Goal: Contribute content: Contribute content

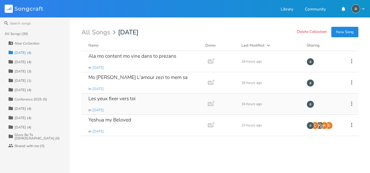
click at [133, 99] on div "Les yeux fixer vers toi" at bounding box center [111, 98] width 47 height 5
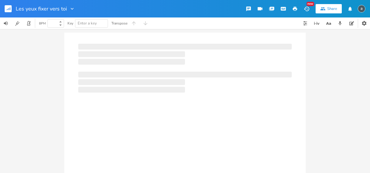
type input "100"
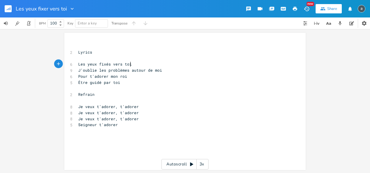
click at [146, 64] on pre "Les yeux fixés vers toi" at bounding box center [182, 64] width 210 height 6
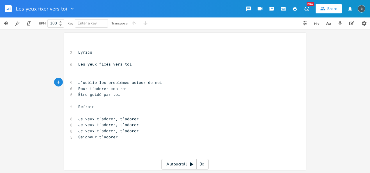
click at [157, 85] on pre "J'oublie les problèmes autour de moi" at bounding box center [182, 82] width 210 height 6
click at [157, 88] on pre "Pour t'adorer mon roi" at bounding box center [182, 88] width 210 height 6
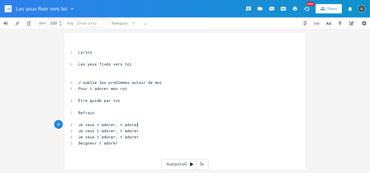
click at [156, 123] on pre "Je veux t'adorer, t'adorer" at bounding box center [182, 125] width 210 height 6
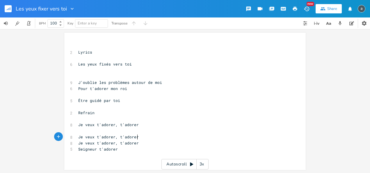
click at [149, 136] on pre "Je veux t'adorer, t'adorer" at bounding box center [182, 137] width 210 height 6
type textarea "adorer"
click at [149, 136] on pre "Je veux t'adorer, t'adorer" at bounding box center [182, 137] width 210 height 6
click at [171, 139] on pre "Je veux t'adorer, t'adorer" at bounding box center [182, 137] width 210 height 6
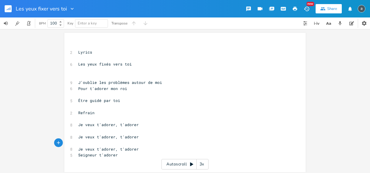
click at [159, 149] on pre "Je veux t'adorer, t'adorer" at bounding box center [182, 149] width 210 height 6
type textarea "Lyrics"
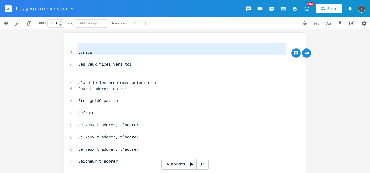
drag, startPoint x: 114, startPoint y: 60, endPoint x: 116, endPoint y: 49, distance: 11.9
click at [116, 49] on div "​ 2 Lyrics ​ 6 Les yeux fixés vers toi ​ ​ 9 J'oublie les problèmes autour de m…" at bounding box center [182, 106] width 210 height 127
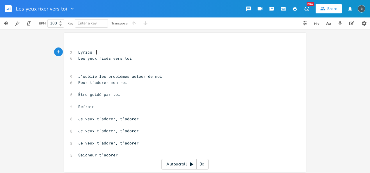
click at [116, 51] on pre "Lyrics" at bounding box center [182, 52] width 210 height 6
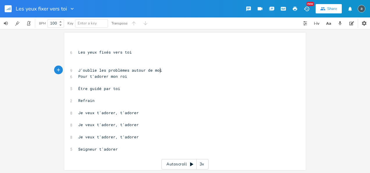
click at [204, 67] on pre "J'oublie les problèmes autour de moi" at bounding box center [182, 70] width 210 height 6
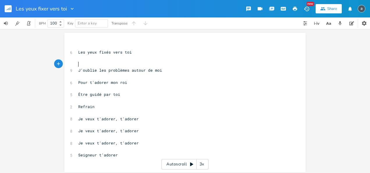
click at [102, 63] on pre "​" at bounding box center [182, 64] width 210 height 6
click at [105, 44] on pre "​" at bounding box center [182, 46] width 210 height 6
click at [128, 76] on pre "​" at bounding box center [182, 76] width 210 height 6
click at [110, 49] on span "Les yeux fixés vers toi" at bounding box center [105, 51] width 54 height 5
click at [111, 45] on pre "​" at bounding box center [182, 46] width 210 height 6
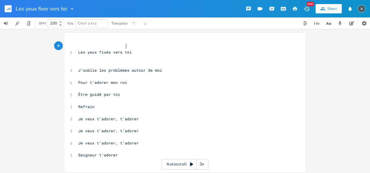
type textarea "G"
click at [104, 67] on pre "​" at bounding box center [182, 64] width 210 height 6
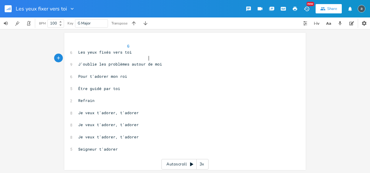
scroll to position [0, 31]
type textarea "D"
click at [103, 72] on pre "​" at bounding box center [182, 70] width 210 height 6
type textarea "Em"
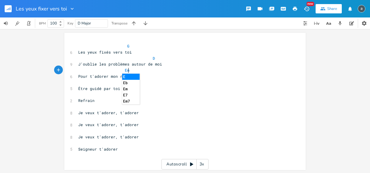
scroll to position [0, 25]
click at [99, 81] on pre "​" at bounding box center [182, 82] width 210 height 6
type textarea "D"
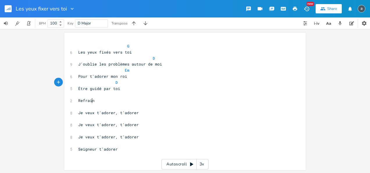
click at [90, 98] on span "Refrain" at bounding box center [86, 100] width 16 height 5
type textarea "Refrain"
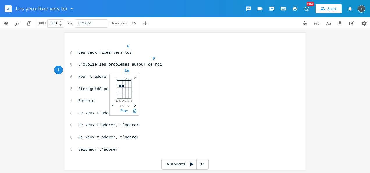
click at [125, 69] on span "Em" at bounding box center [127, 70] width 5 height 6
type textarea "A"
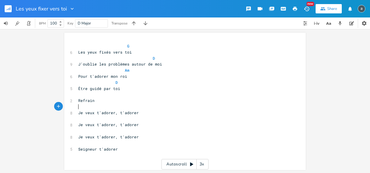
click at [108, 109] on pre "​" at bounding box center [182, 107] width 210 height 6
type textarea "G"
click at [111, 116] on pre "​" at bounding box center [182, 119] width 210 height 6
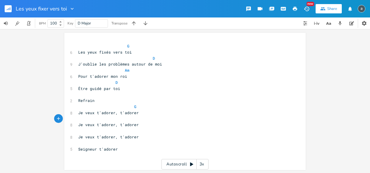
scroll to position [0, 24]
type textarea "D"
click at [116, 129] on pre "​" at bounding box center [182, 131] width 210 height 6
type textarea "Am"
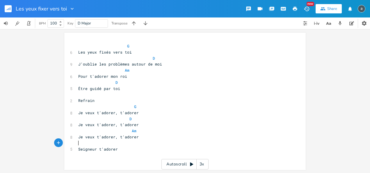
click at [106, 144] on pre "​" at bounding box center [182, 143] width 210 height 6
type textarea "D"
click at [125, 69] on span "Am" at bounding box center [127, 70] width 5 height 6
type input "G"
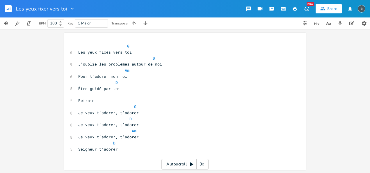
scroll to position [0, 0]
click at [178, 98] on pre "Refrain" at bounding box center [182, 100] width 210 height 6
click at [11, 8] on rect "button" at bounding box center [8, 8] width 7 height 7
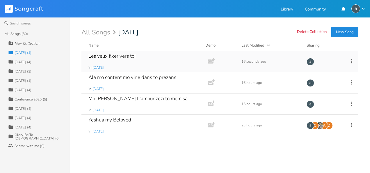
click at [350, 60] on icon at bounding box center [351, 61] width 6 height 6
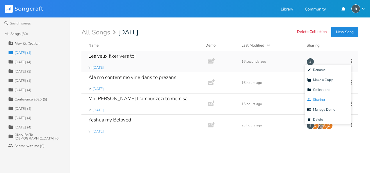
click at [323, 99] on span "Collaborators Sharing" at bounding box center [316, 99] width 18 height 4
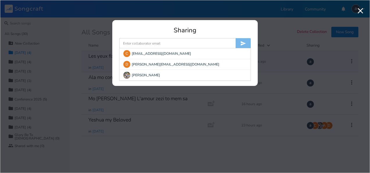
click at [177, 45] on input at bounding box center [177, 43] width 116 height 10
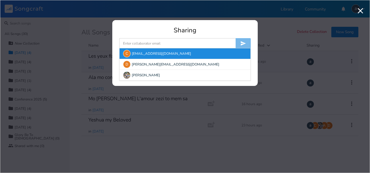
click at [127, 51] on div "C" at bounding box center [127, 54] width 8 height 8
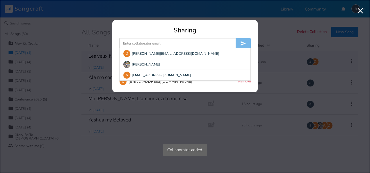
click at [133, 44] on input at bounding box center [177, 43] width 116 height 10
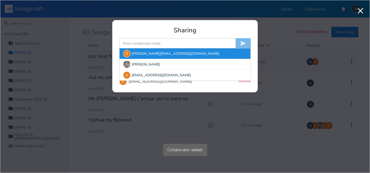
click at [126, 55] on div "D" at bounding box center [127, 54] width 8 height 8
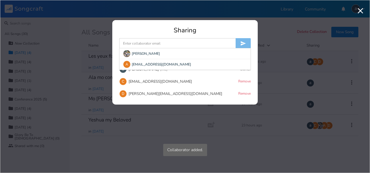
drag, startPoint x: 136, startPoint y: 45, endPoint x: 128, endPoint y: 53, distance: 11.5
click at [128, 49] on form "[PERSON_NAME] A [EMAIL_ADDRESS][DOMAIN_NAME]" at bounding box center [184, 43] width 131 height 10
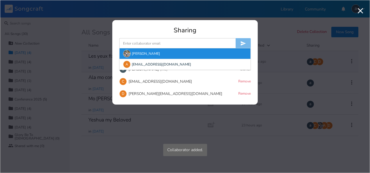
click at [128, 53] on img at bounding box center [127, 54] width 8 height 8
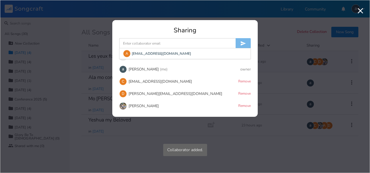
click at [134, 45] on input at bounding box center [177, 43] width 116 height 10
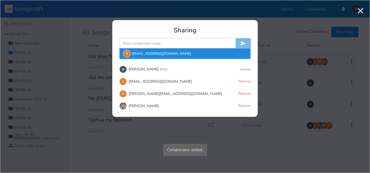
click at [127, 53] on div "A" at bounding box center [127, 54] width 8 height 8
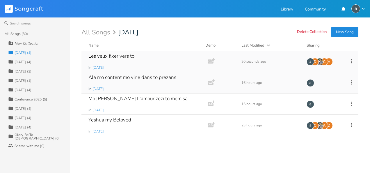
click at [158, 88] on div "Ala mo content mo vine dans to prezans in [DATE]" at bounding box center [143, 82] width 110 height 21
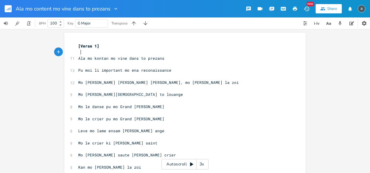
scroll to position [0, 2]
type textarea "G"
click at [129, 76] on pre "​" at bounding box center [182, 76] width 210 height 6
type textarea "D C G"
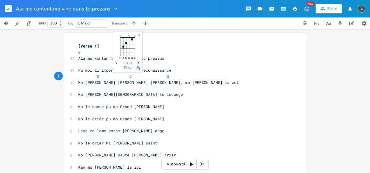
scroll to position [0, 44]
click at [119, 90] on pre "​" at bounding box center [182, 88] width 210 height 6
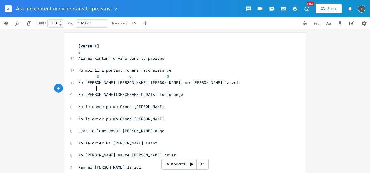
scroll to position [0, 9]
type textarea "D G"
click at [101, 102] on pre "​" at bounding box center [182, 100] width 210 height 6
type textarea "D"
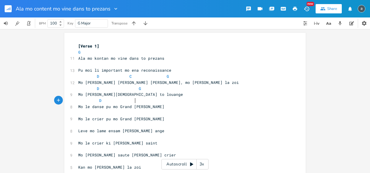
scroll to position [0, 29]
type textarea "G"
click at [95, 113] on pre "​" at bounding box center [182, 113] width 210 height 6
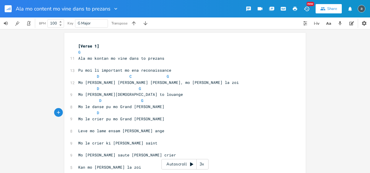
type textarea "D G"
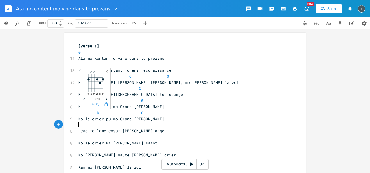
click at [90, 124] on pre "​" at bounding box center [182, 125] width 210 height 6
type textarea "C G"
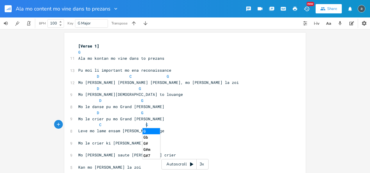
scroll to position [33, 0]
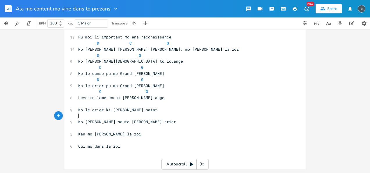
click at [93, 113] on pre "​" at bounding box center [182, 116] width 210 height 6
click at [94, 104] on pre "​" at bounding box center [182, 104] width 210 height 6
type textarea "D G"
click at [82, 116] on pre "​" at bounding box center [182, 116] width 210 height 6
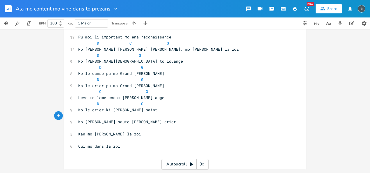
scroll to position [0, 6]
type textarea "D EM"
type textarea "m"
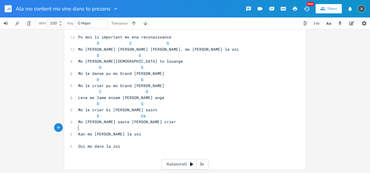
click at [82, 127] on pre "​" at bounding box center [182, 128] width 210 height 6
type textarea "C"
click at [108, 141] on pre "​" at bounding box center [182, 140] width 210 height 6
type textarea "G"
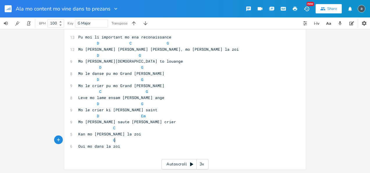
scroll to position [0, 17]
click at [168, 79] on pre "D G" at bounding box center [182, 79] width 210 height 6
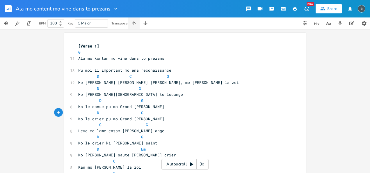
click at [134, 25] on icon "button" at bounding box center [134, 23] width 4 height 4
click at [6, 10] on rect "button" at bounding box center [8, 8] width 7 height 7
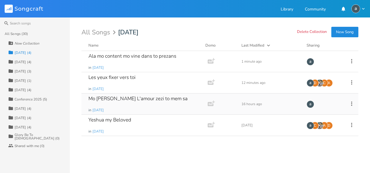
click at [125, 101] on div "Mo [PERSON_NAME] L'amour zezi to mem sa in [DATE]" at bounding box center [143, 103] width 110 height 21
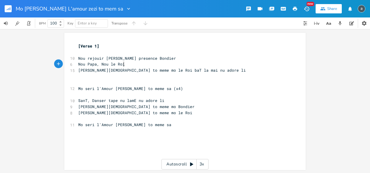
click at [168, 62] on pre "Nou Papa, Nou le Roi" at bounding box center [182, 64] width 210 height 6
click at [169, 61] on pre "Nou rejouir [PERSON_NAME] presence Bondier" at bounding box center [182, 58] width 210 height 6
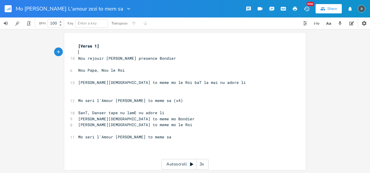
click at [158, 52] on pre "​" at bounding box center [182, 52] width 210 height 6
click at [97, 24] on span "Enter a key" at bounding box center [92, 23] width 28 height 8
type input "A"
click at [97, 50] on pre "​" at bounding box center [182, 52] width 210 height 6
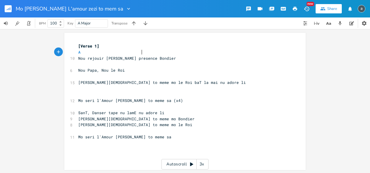
type textarea "A D"
click at [77, 64] on pre "​" at bounding box center [182, 64] width 210 height 6
type textarea "E"
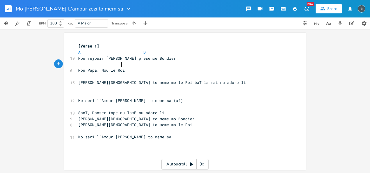
scroll to position [0, 21]
click at [79, 78] on pre "​" at bounding box center [182, 76] width 210 height 6
click at [122, 62] on pre "E" at bounding box center [182, 64] width 210 height 6
type textarea "A"
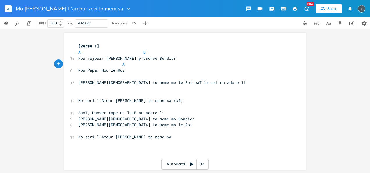
scroll to position [0, 3]
click at [114, 75] on pre at bounding box center [182, 76] width 210 height 6
type textarea "E A"
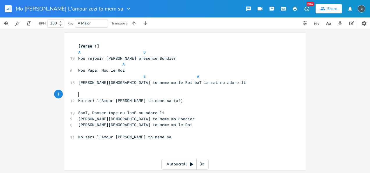
click at [108, 97] on pre "Mo seri l'Amour [PERSON_NAME] to meme sa (x4)" at bounding box center [182, 100] width 210 height 6
type textarea "A"
click at [179, 101] on pre "Mo seri l'Amour [PERSON_NAME] to meme sa (x4)" at bounding box center [182, 100] width 210 height 6
click at [161, 101] on span "Mo seri l'Amour [PERSON_NAME] to meme sa" at bounding box center [124, 100] width 93 height 5
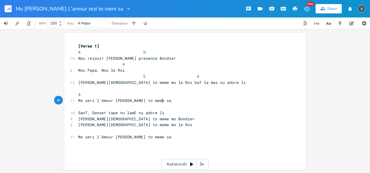
click at [161, 101] on span "Mo seri l'Amour [PERSON_NAME] to meme sa" at bounding box center [124, 100] width 93 height 5
type textarea "Mo seri l'Amour [PERSON_NAME] to meme sa"
click at [161, 101] on span "Mo seri l'Amour [PERSON_NAME] to meme sa" at bounding box center [124, 100] width 93 height 5
click at [158, 106] on pre "​" at bounding box center [182, 107] width 210 height 6
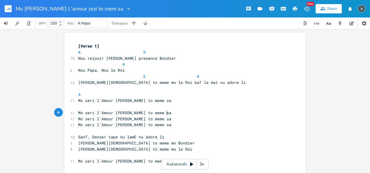
click at [168, 110] on pre "Mo seri l'Amour [PERSON_NAME] to meme sa" at bounding box center [182, 113] width 210 height 6
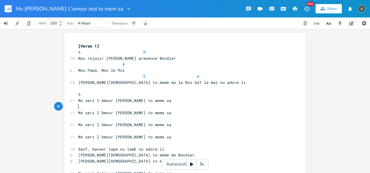
click at [149, 109] on pre "​" at bounding box center [182, 107] width 210 height 6
click at [166, 97] on pre "A" at bounding box center [182, 94] width 210 height 6
type textarea "D"
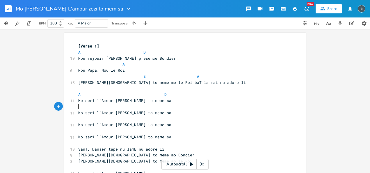
click at [146, 108] on pre "​" at bounding box center [182, 107] width 210 height 6
click at [120, 91] on pre "​" at bounding box center [182, 88] width 210 height 6
click at [163, 97] on pre "Mo seri l'Amour [PERSON_NAME] to meme sa" at bounding box center [182, 100] width 210 height 6
type textarea "A"
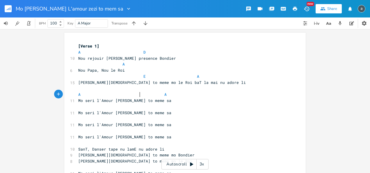
click at [138, 92] on span "A A" at bounding box center [122, 94] width 88 height 5
click at [122, 93] on span "A A" at bounding box center [122, 94] width 88 height 5
type textarea "D"
click at [120, 94] on span "A D A" at bounding box center [123, 94] width 91 height 5
click at [150, 94] on span "A" at bounding box center [151, 94] width 2 height 5
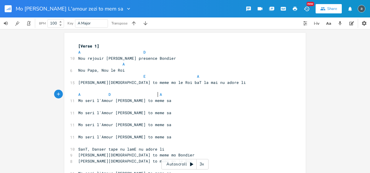
scroll to position [0, 5]
click at [138, 105] on pre "​" at bounding box center [182, 107] width 210 height 6
type textarea "E A"
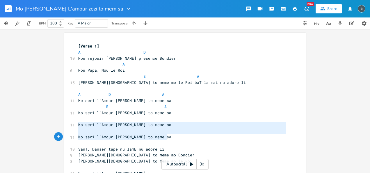
type textarea "Mo seri l'Amour [PERSON_NAME] to meme sa Mo seri l'Amour [PERSON_NAME] to meme …"
drag, startPoint x: 76, startPoint y: 127, endPoint x: 166, endPoint y: 137, distance: 90.6
click at [166, 137] on div "[Verse 1] A D 10 Nou rejouir [PERSON_NAME] presence Bondier A 6 Nou Papa, Nou l…" at bounding box center [182, 112] width 210 height 139
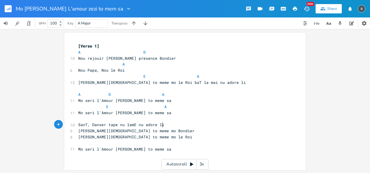
click at [168, 124] on pre "SanT, Danser tape nu lamE nu adore li" at bounding box center [182, 125] width 210 height 6
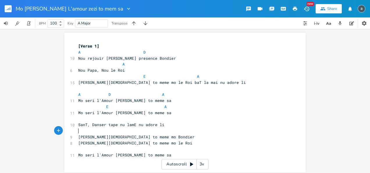
click at [165, 133] on pre "​" at bounding box center [182, 131] width 210 height 6
click at [163, 138] on pre "[PERSON_NAME][DEMOGRAPHIC_DATA] to meme mo Bondier" at bounding box center [182, 137] width 210 height 6
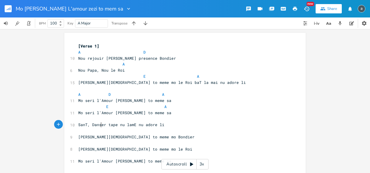
click at [100, 122] on pre "SanT, Danser tape nu lamE nu adore li" at bounding box center [182, 125] width 210 height 6
click at [95, 120] on pre "​" at bounding box center [182, 119] width 210 height 6
type textarea "A"
type textarea "D"
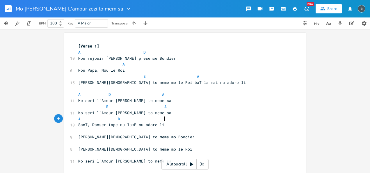
scroll to position [0, 22]
type textarea "A"
click at [90, 130] on pre "​" at bounding box center [182, 131] width 210 height 6
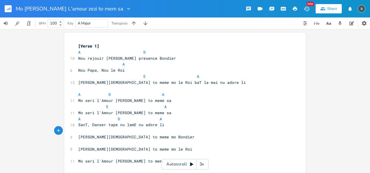
type textarea "D"
type textarea "E"
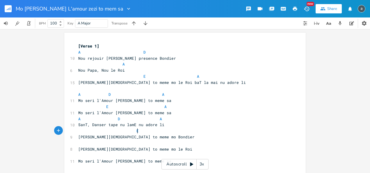
scroll to position [0, 21]
click at [89, 145] on pre "​" at bounding box center [182, 143] width 210 height 6
type textarea "A"
click at [90, 159] on span "Mo seri l'Amour [PERSON_NAME] to meme sa" at bounding box center [124, 160] width 93 height 5
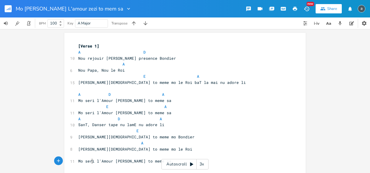
click at [90, 159] on span "Mo seri l'Amour [PERSON_NAME] to meme sa" at bounding box center [124, 160] width 93 height 5
type textarea "Mo seri l'Amour [PERSON_NAME] to meme sa"
click at [90, 159] on span "Mo seri l'Amour [PERSON_NAME] to meme sa" at bounding box center [124, 160] width 93 height 5
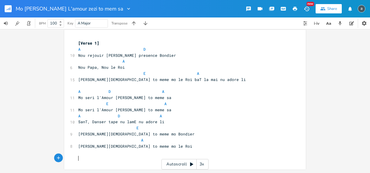
scroll to position [0, 0]
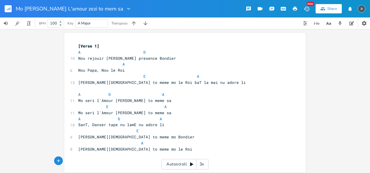
click at [9, 10] on rect "button" at bounding box center [8, 8] width 7 height 7
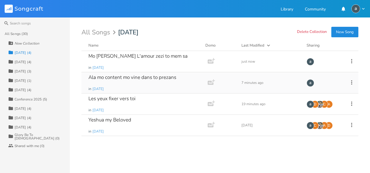
click at [354, 83] on icon at bounding box center [351, 82] width 6 height 6
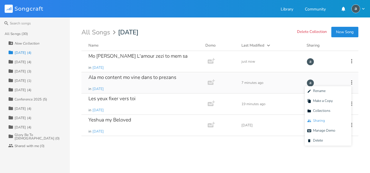
click at [322, 122] on span "Collaborators Sharing" at bounding box center [316, 121] width 18 height 4
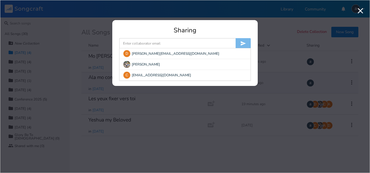
click at [180, 42] on input at bounding box center [177, 43] width 116 height 10
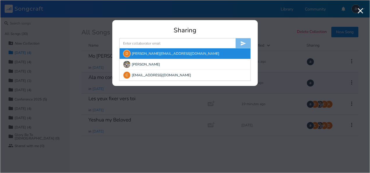
click at [215, 54] on div "D [PERSON_NAME][EMAIL_ADDRESS][DOMAIN_NAME]" at bounding box center [185, 53] width 131 height 10
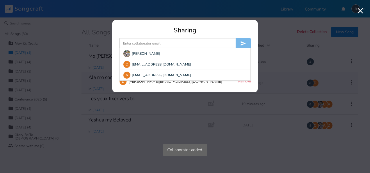
click at [208, 40] on input at bounding box center [177, 43] width 116 height 10
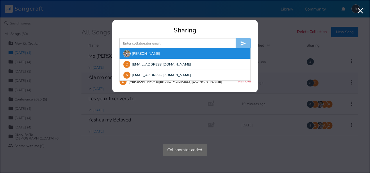
click at [205, 49] on div "[PERSON_NAME]" at bounding box center [185, 53] width 131 height 10
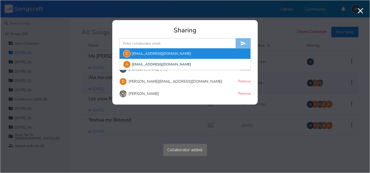
drag, startPoint x: 204, startPoint y: 45, endPoint x: 199, endPoint y: 58, distance: 13.6
click at [199, 49] on form "C [EMAIL_ADDRESS][DOMAIN_NAME] A [EMAIL_ADDRESS][DOMAIN_NAME]" at bounding box center [184, 43] width 131 height 10
click at [199, 58] on div "C [EMAIL_ADDRESS][DOMAIN_NAME]" at bounding box center [185, 53] width 131 height 10
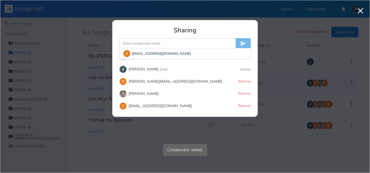
drag, startPoint x: 198, startPoint y: 40, endPoint x: 193, endPoint y: 52, distance: 12.8
click at [193, 49] on form "A [EMAIL_ADDRESS][DOMAIN_NAME]" at bounding box center [184, 43] width 131 height 10
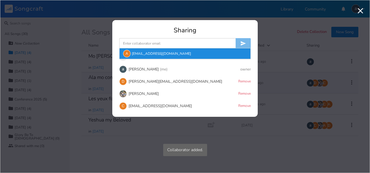
click at [193, 52] on div "A [EMAIL_ADDRESS][DOMAIN_NAME]" at bounding box center [185, 53] width 131 height 10
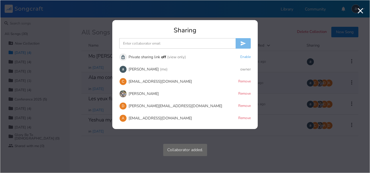
click at [361, 11] on icon "button" at bounding box center [361, 11] width 6 height 6
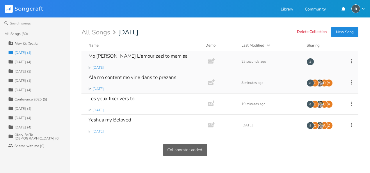
click at [352, 59] on icon at bounding box center [351, 61] width 1 height 4
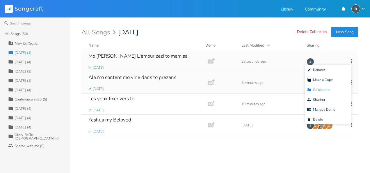
click at [332, 88] on li "Collection Collections" at bounding box center [328, 90] width 47 height 10
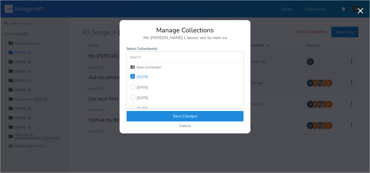
click at [193, 126] on div "Cancel" at bounding box center [184, 126] width 117 height 5
click at [188, 126] on button "Cancel" at bounding box center [185, 126] width 12 height 5
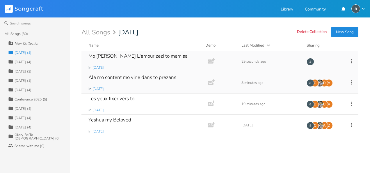
click at [351, 59] on icon at bounding box center [351, 61] width 6 height 6
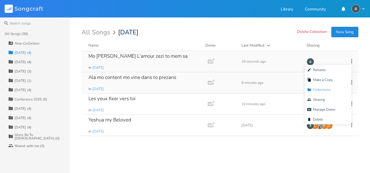
click at [331, 88] on li "Collection Collections" at bounding box center [328, 90] width 47 height 10
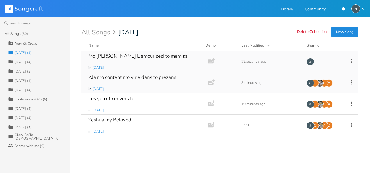
click at [353, 61] on icon at bounding box center [351, 61] width 6 height 6
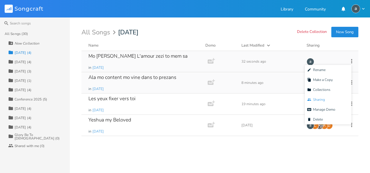
click at [332, 96] on li "Collaborators Sharing" at bounding box center [328, 100] width 47 height 10
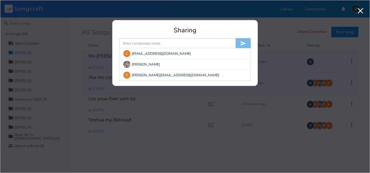
click at [188, 43] on input at bounding box center [177, 43] width 116 height 10
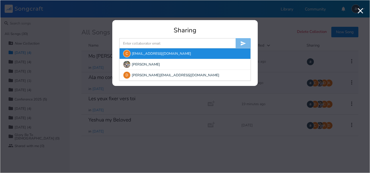
click at [183, 52] on div "C [EMAIL_ADDRESS][DOMAIN_NAME]" at bounding box center [185, 53] width 131 height 10
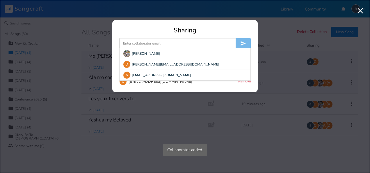
drag, startPoint x: 187, startPoint y: 41, endPoint x: 185, endPoint y: 45, distance: 4.7
click at [185, 45] on input at bounding box center [177, 43] width 116 height 10
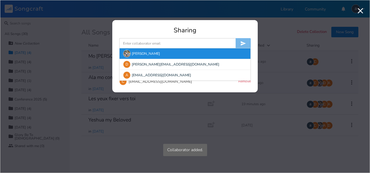
click at [177, 58] on div "[PERSON_NAME]" at bounding box center [185, 53] width 131 height 10
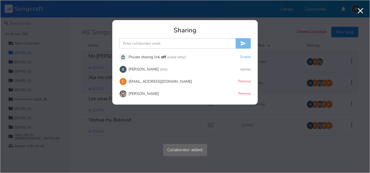
click at [180, 43] on input at bounding box center [177, 43] width 116 height 10
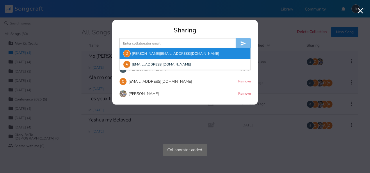
click at [176, 50] on div "D [PERSON_NAME][EMAIL_ADDRESS][DOMAIN_NAME]" at bounding box center [185, 53] width 131 height 10
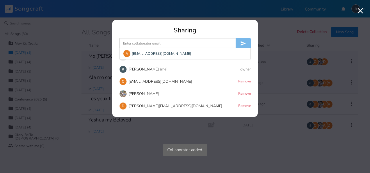
click at [179, 47] on input at bounding box center [177, 43] width 116 height 10
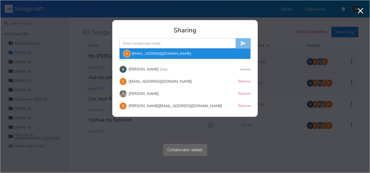
click at [177, 53] on div "A [EMAIL_ADDRESS][DOMAIN_NAME]" at bounding box center [185, 53] width 131 height 10
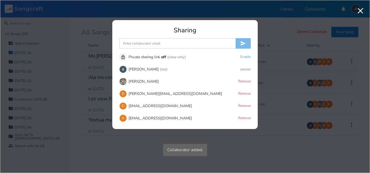
click at [361, 9] on icon "button" at bounding box center [360, 10] width 9 height 9
